Goal: Find specific page/section: Find specific page/section

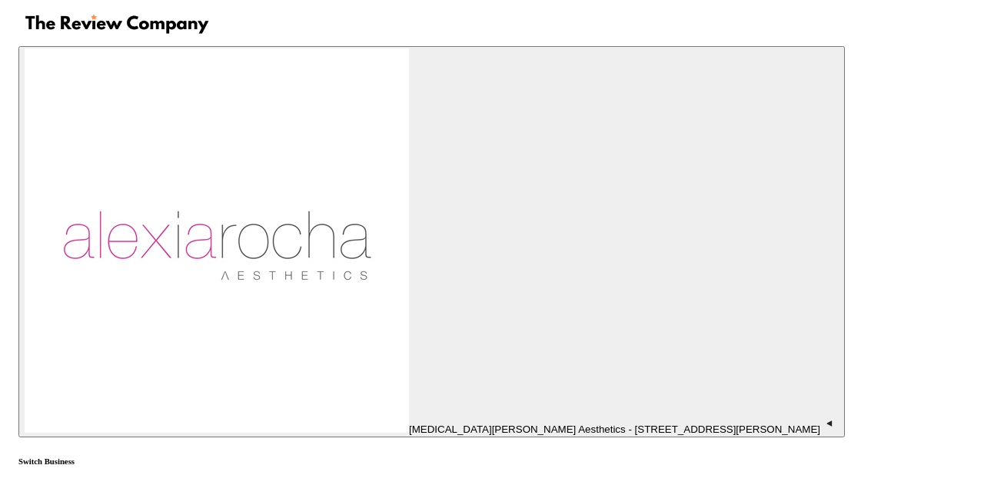
drag, startPoint x: 646, startPoint y: 141, endPoint x: 553, endPoint y: 145, distance: 93.1
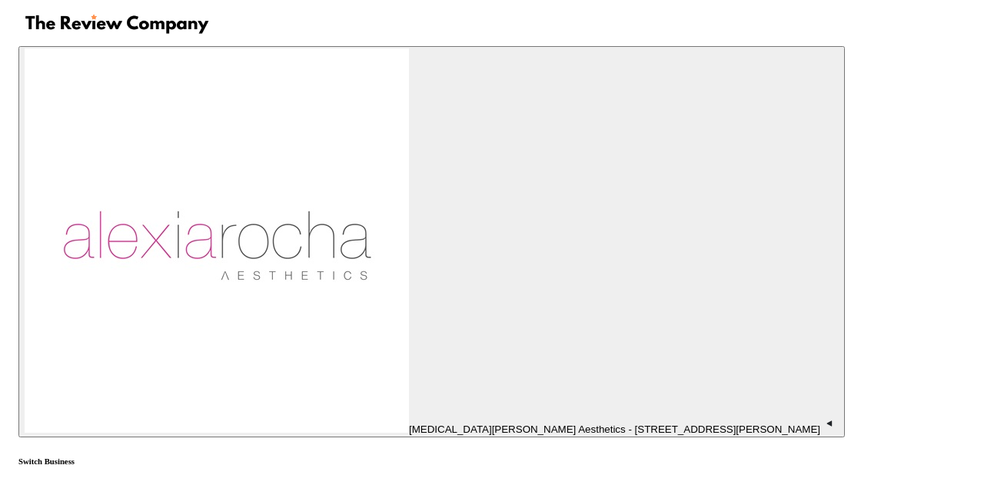
type input "[PERSON_NAME]"
